Goal: Information Seeking & Learning: Learn about a topic

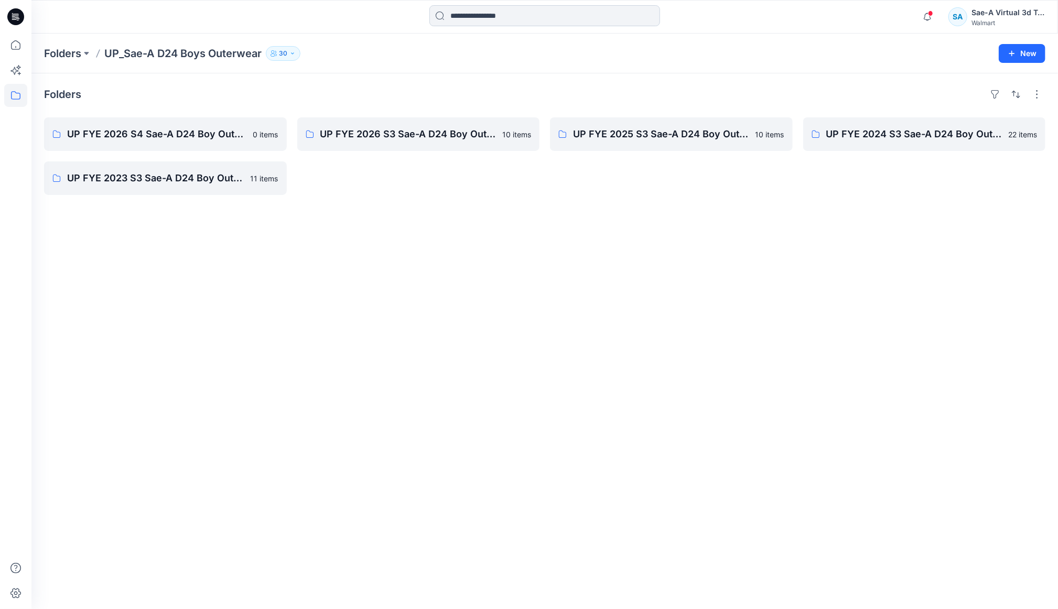
click at [494, 14] on input at bounding box center [545, 15] width 231 height 21
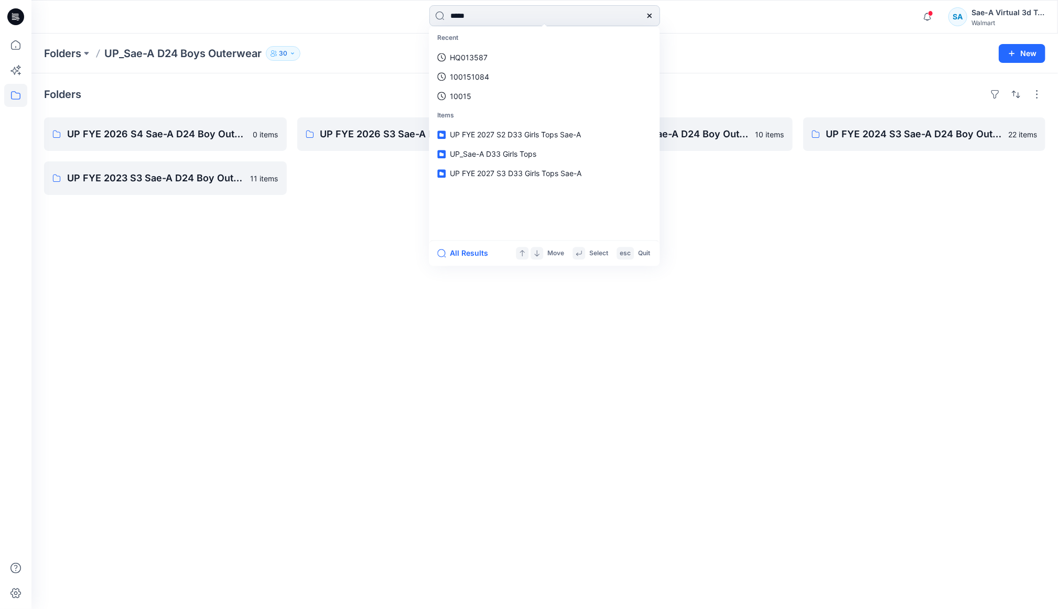
type input "******"
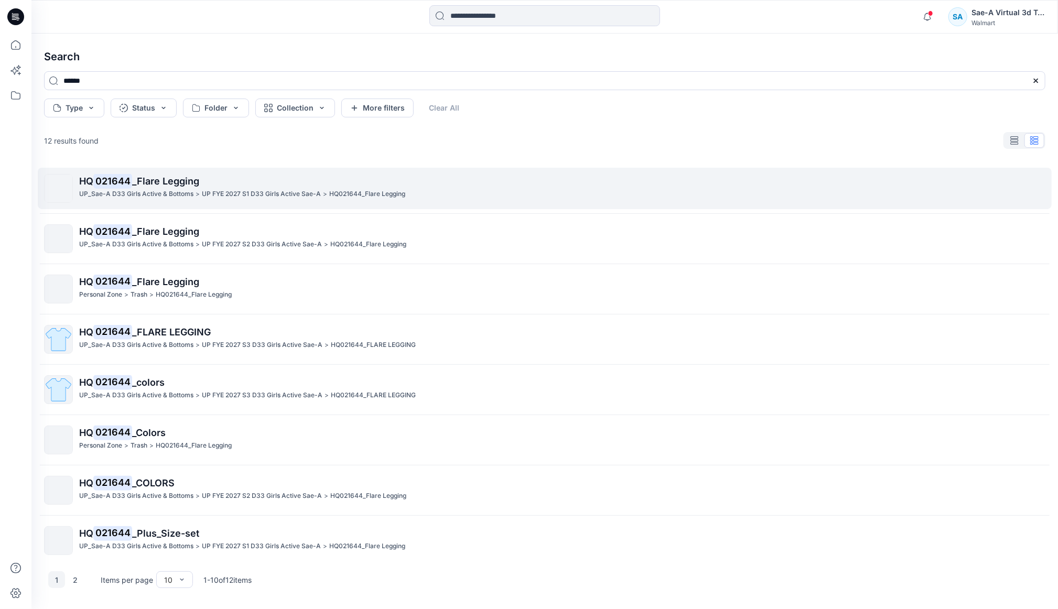
click at [164, 188] on p "HQ 021644 _Flare Legging" at bounding box center [562, 181] width 966 height 15
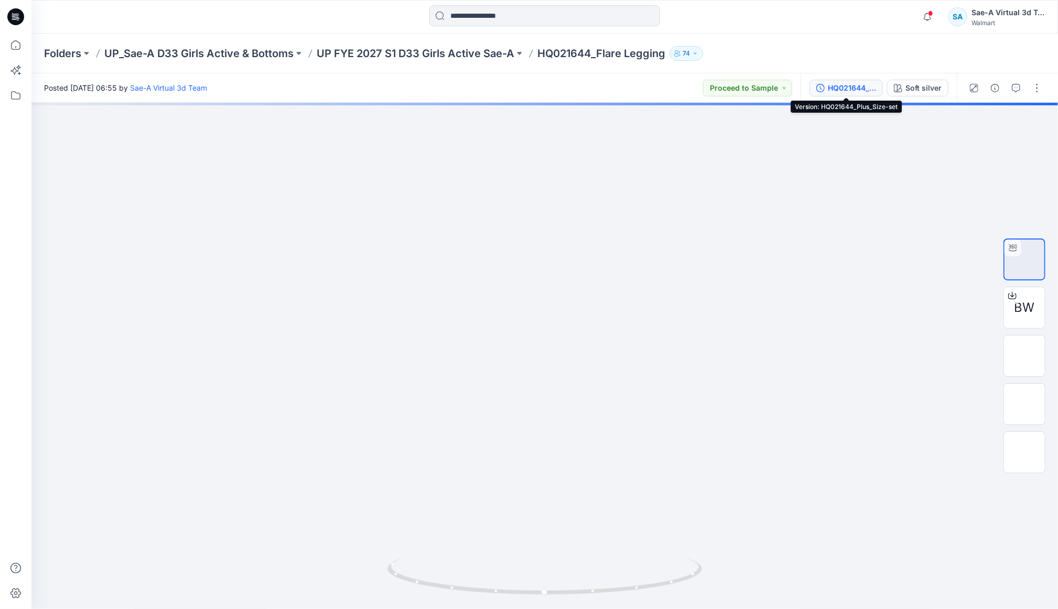
click at [845, 87] on div "HQ021644_Plus_Size-set" at bounding box center [852, 88] width 48 height 12
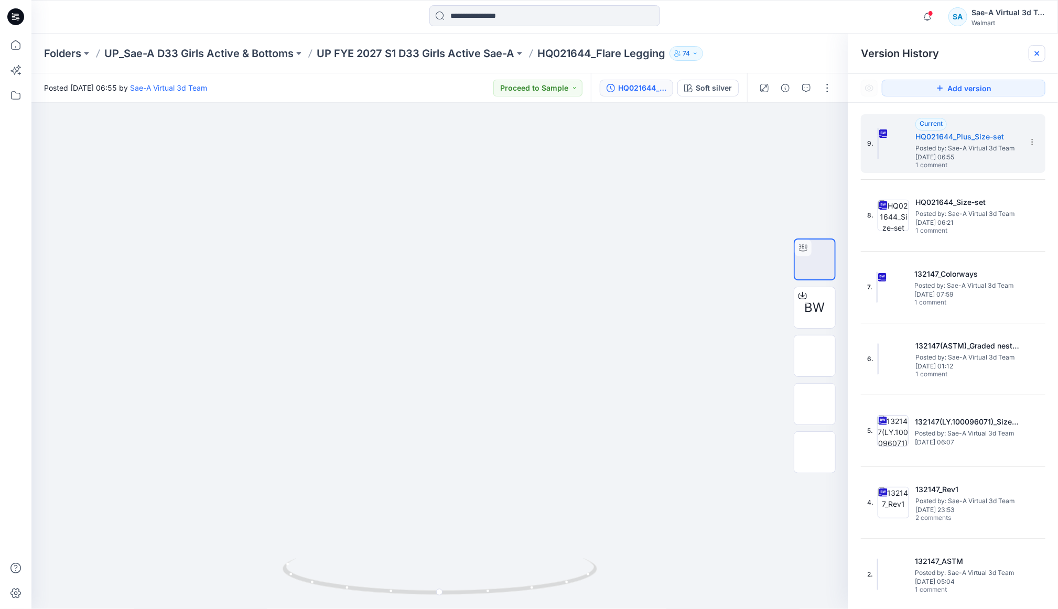
click at [1031, 53] on div at bounding box center [1037, 53] width 17 height 17
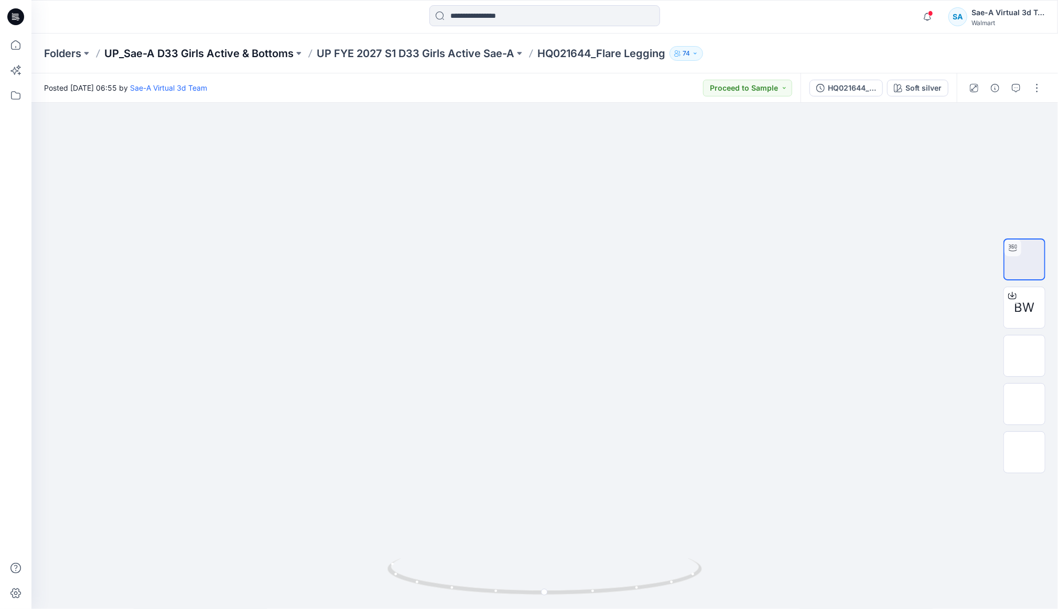
click at [238, 56] on p "UP_Sae-A D33 Girls Active & Bottoms" at bounding box center [198, 53] width 189 height 15
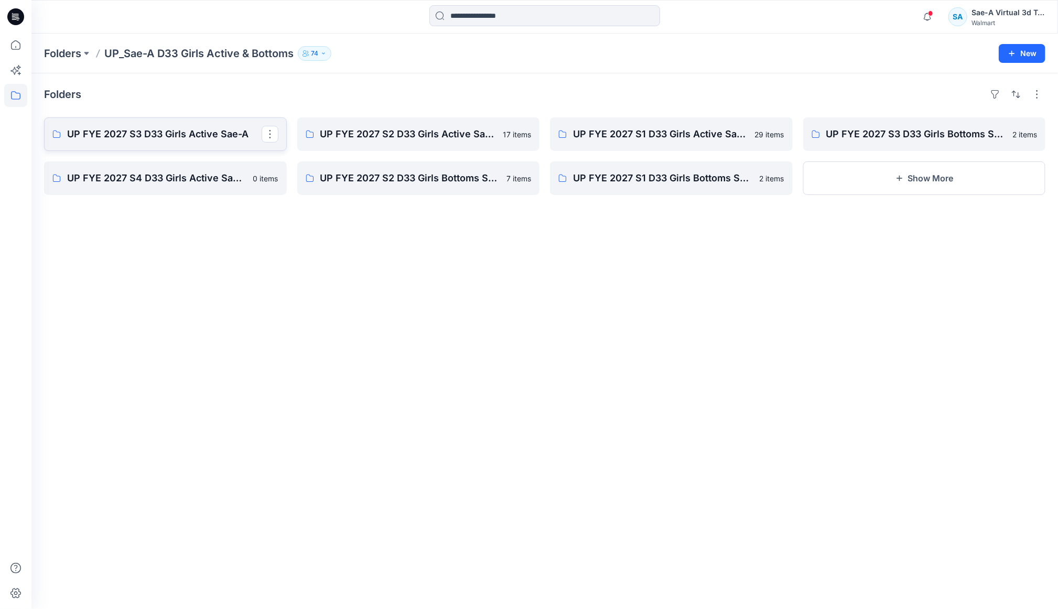
click at [195, 134] on p "UP FYE 2027 S3 D33 Girls Active Sae-A" at bounding box center [164, 134] width 195 height 15
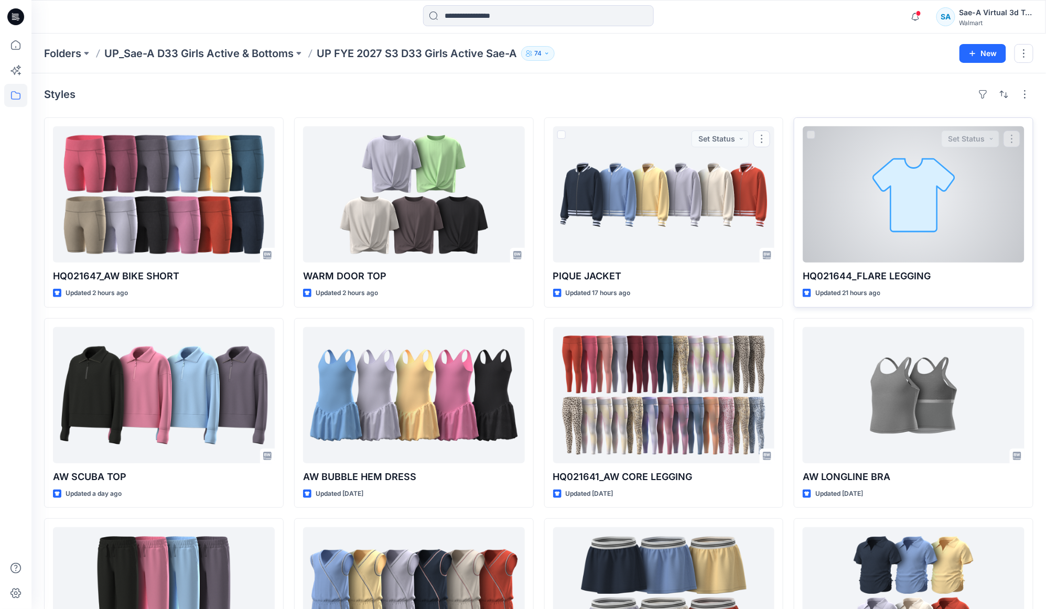
click at [868, 236] on div at bounding box center [914, 194] width 222 height 136
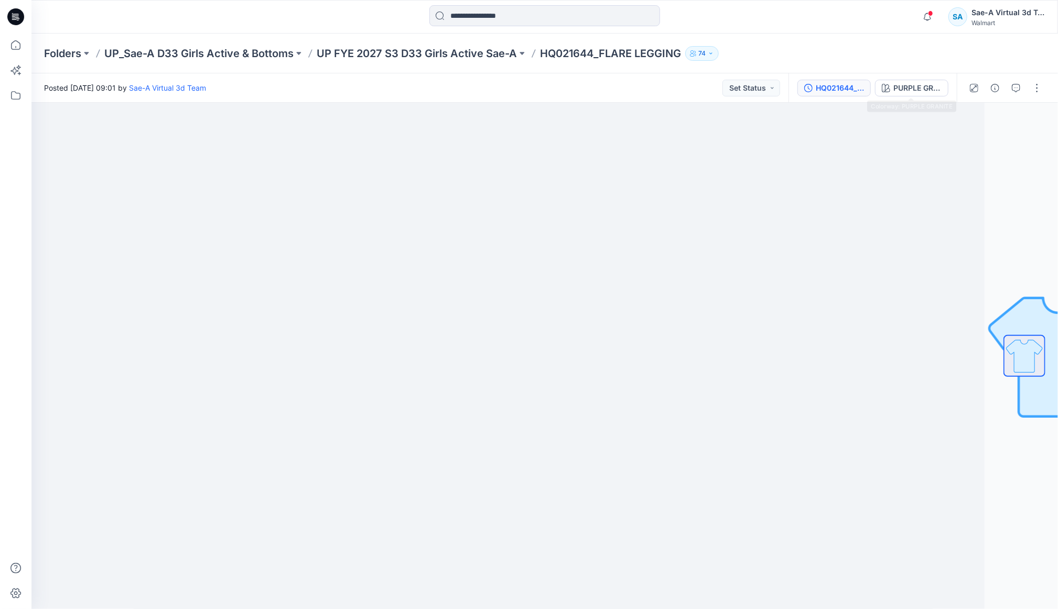
click at [843, 82] on div "HQ021644_colors" at bounding box center [840, 88] width 48 height 12
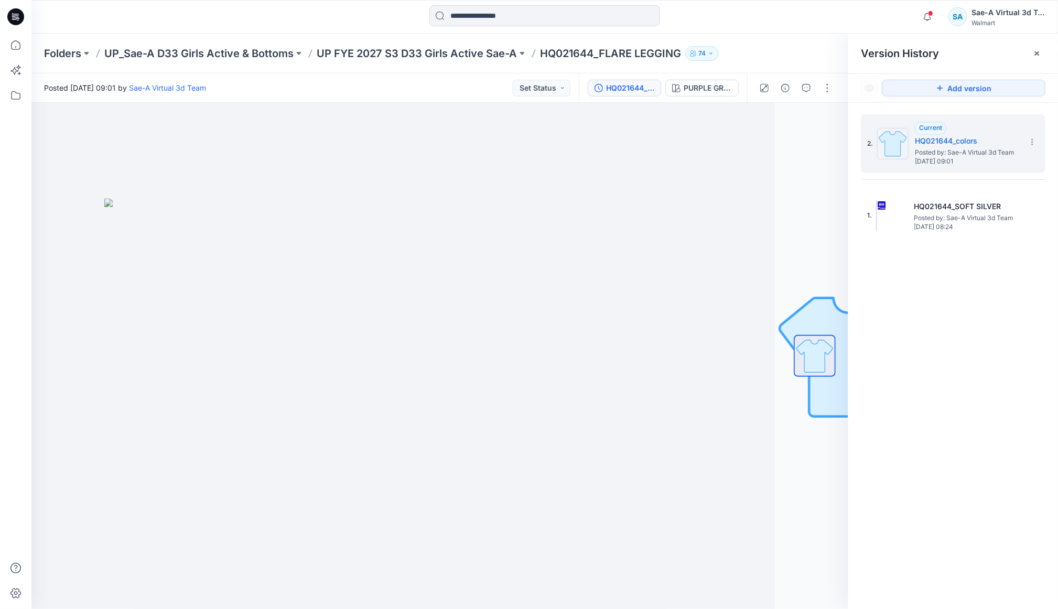
click at [827, 48] on div "Folders UP_Sae-A D33 Girls Active & Bottoms UP FYE 2027 S3 D33 Girls Active Sae…" at bounding box center [504, 53] width 920 height 15
click at [1037, 50] on icon at bounding box center [1037, 53] width 8 height 8
